Goal: Use online tool/utility: Utilize a website feature to perform a specific function

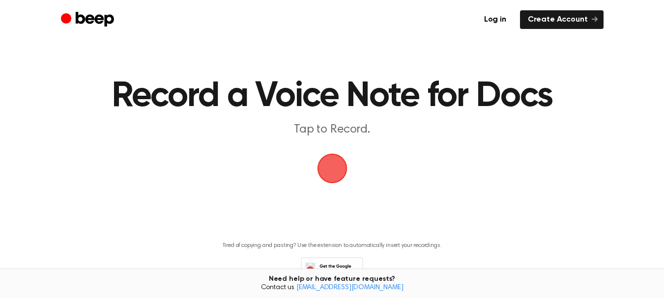
click at [332, 164] on span "button" at bounding box center [332, 168] width 35 height 35
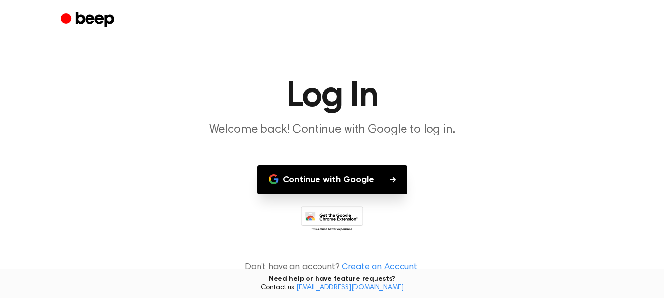
click at [309, 177] on button "Continue with Google" at bounding box center [332, 180] width 150 height 29
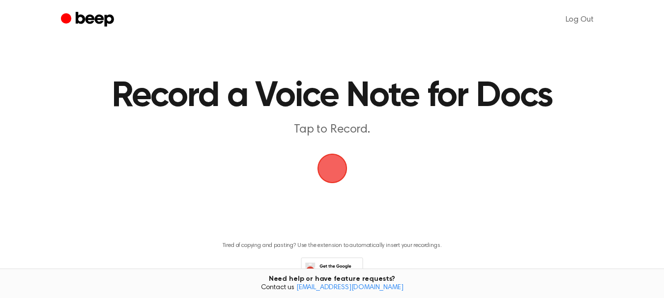
click at [340, 170] on span "button" at bounding box center [332, 169] width 42 height 42
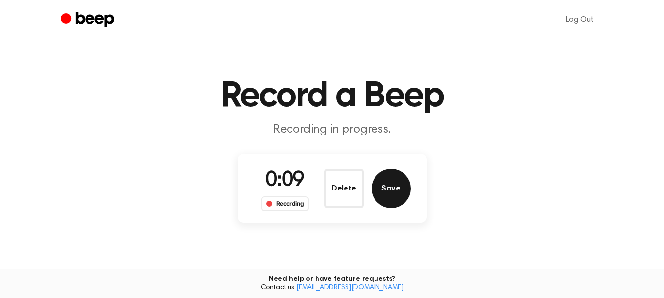
click at [397, 190] on button "Save" at bounding box center [391, 188] width 39 height 39
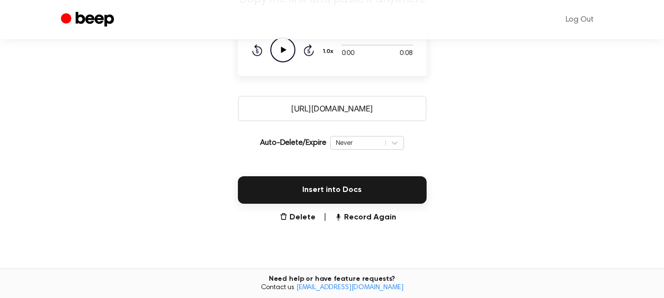
scroll to position [148, 0]
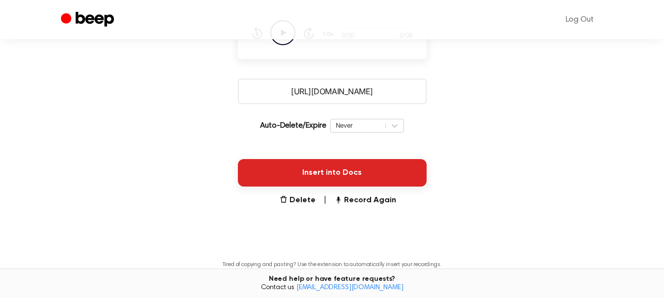
click at [352, 171] on button "Insert into Docs" at bounding box center [332, 173] width 189 height 28
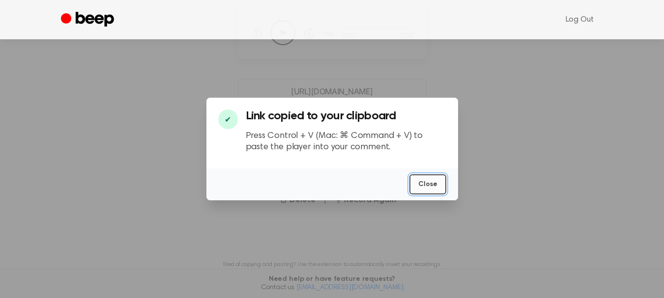
click at [425, 191] on button "Close" at bounding box center [428, 185] width 37 height 20
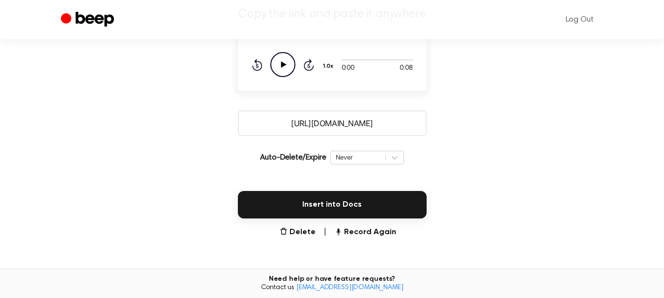
scroll to position [98, 0]
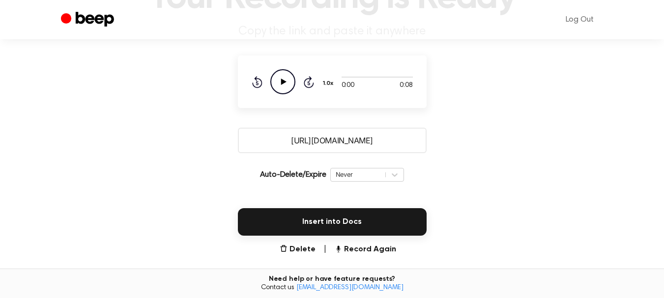
click at [284, 76] on icon "Play Audio" at bounding box center [282, 81] width 25 height 25
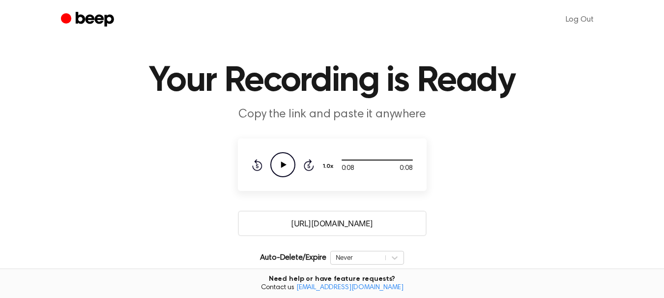
scroll to position [0, 0]
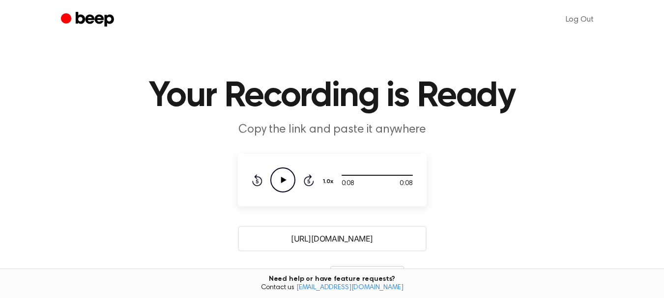
click at [69, 17] on circle "Beep" at bounding box center [66, 18] width 10 height 10
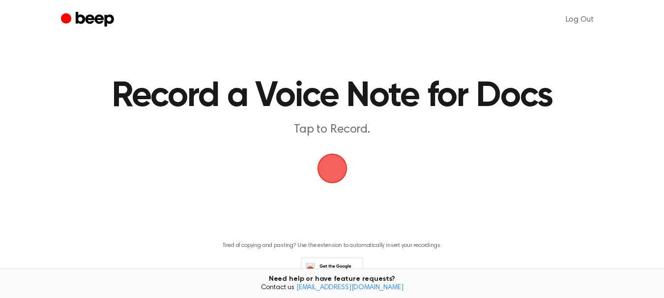
click at [343, 169] on span "button" at bounding box center [332, 169] width 32 height 32
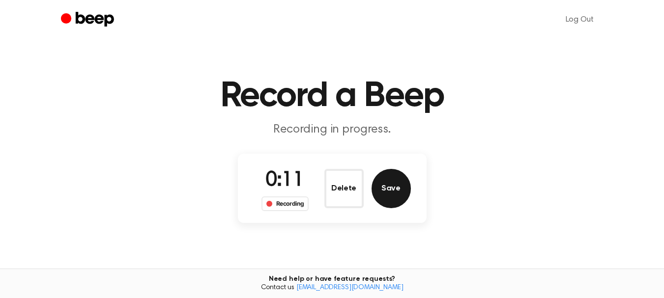
click at [389, 196] on button "Save" at bounding box center [391, 188] width 39 height 39
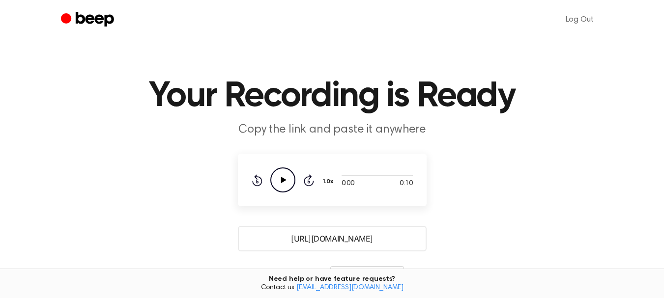
click at [281, 194] on div "0:00 0:10 Your browser does not support the [object Object] element. 1.0x Rewin…" at bounding box center [332, 180] width 189 height 53
click at [284, 182] on icon "Play Audio" at bounding box center [282, 180] width 25 height 25
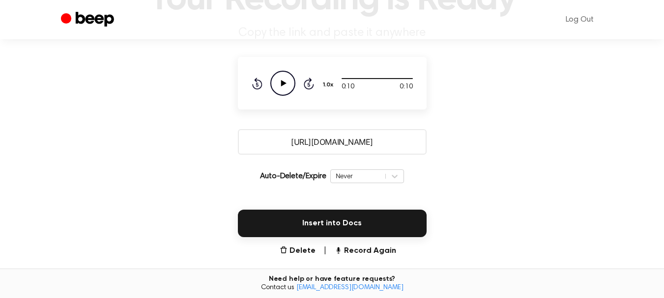
scroll to position [98, 0]
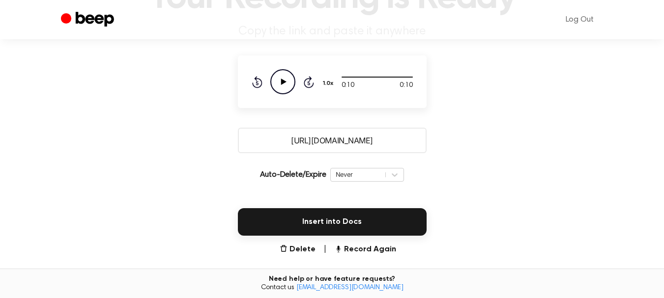
click at [338, 134] on input "[URL][DOMAIN_NAME]" at bounding box center [332, 141] width 189 height 26
click at [339, 139] on input "[URL][DOMAIN_NAME]" at bounding box center [332, 141] width 189 height 26
drag, startPoint x: 249, startPoint y: 164, endPoint x: 245, endPoint y: 169, distance: 6.3
click at [248, 165] on div "Auto-Delete/Expire Never | Download" at bounding box center [332, 175] width 189 height 28
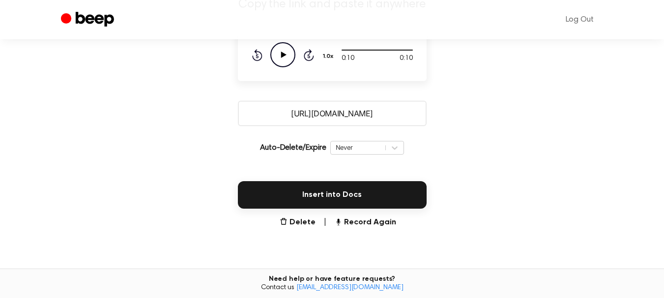
scroll to position [148, 0]
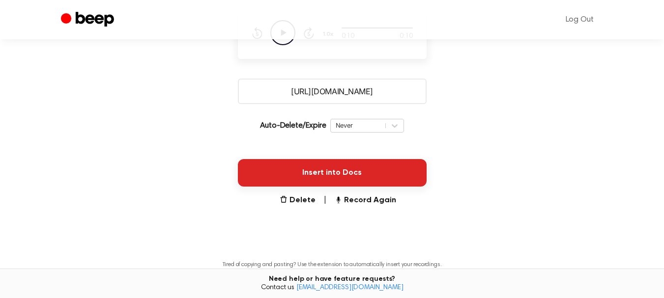
click at [293, 179] on button "Insert into Docs" at bounding box center [332, 173] width 189 height 28
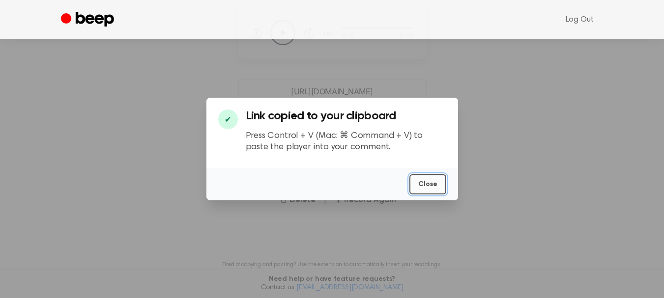
click at [417, 185] on button "Close" at bounding box center [428, 185] width 37 height 20
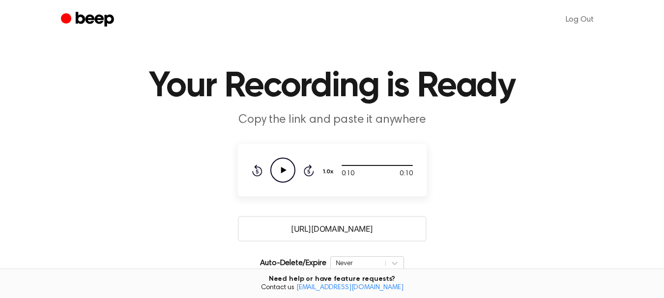
scroll to position [0, 0]
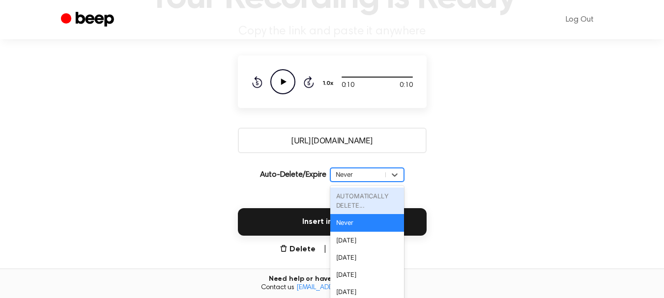
click at [397, 168] on div "Never" at bounding box center [367, 175] width 74 height 14
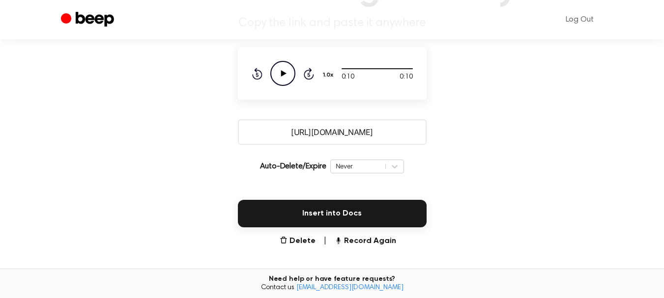
click at [465, 162] on main "Your Recording is Ready Copy the link and paste it anywhere 0:10 0:10 Your brow…" at bounding box center [332, 132] width 664 height 479
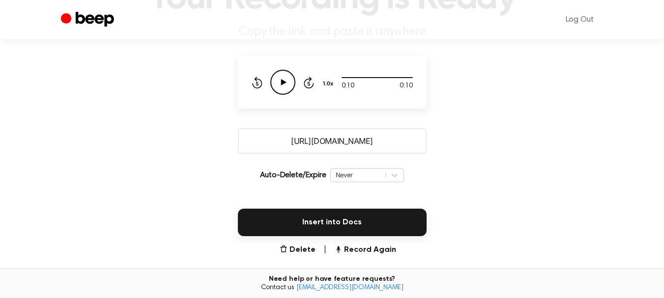
scroll to position [98, 0]
drag, startPoint x: 386, startPoint y: 145, endPoint x: 216, endPoint y: 145, distance: 169.6
click at [216, 145] on main "Your Recording is Ready Copy the link and paste it anywhere 0:10 0:10 Your brow…" at bounding box center [332, 141] width 664 height 479
click at [480, 214] on div "Insert into Docs" at bounding box center [332, 216] width 641 height 39
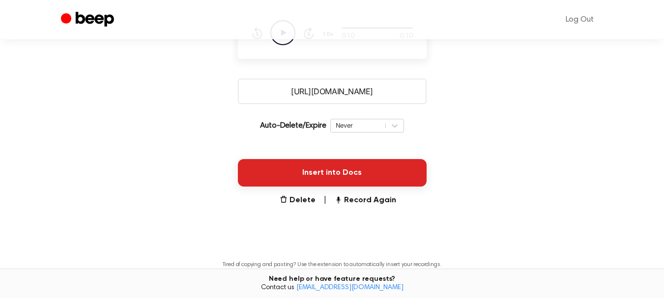
click at [383, 184] on button "Insert into Docs" at bounding box center [332, 173] width 189 height 28
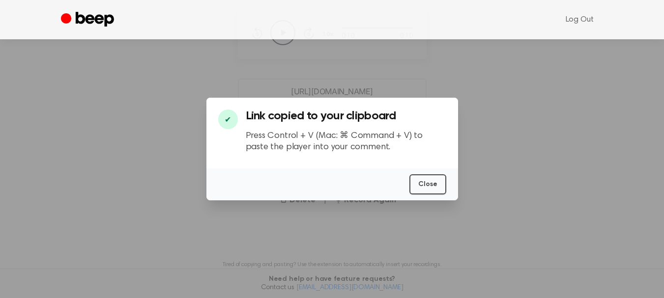
click at [529, 169] on div at bounding box center [332, 149] width 664 height 298
click at [433, 181] on button "Close" at bounding box center [428, 185] width 37 height 20
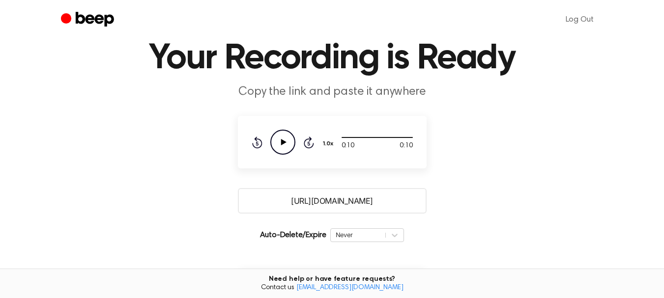
scroll to position [0, 0]
